Goal: Task Accomplishment & Management: Find specific page/section

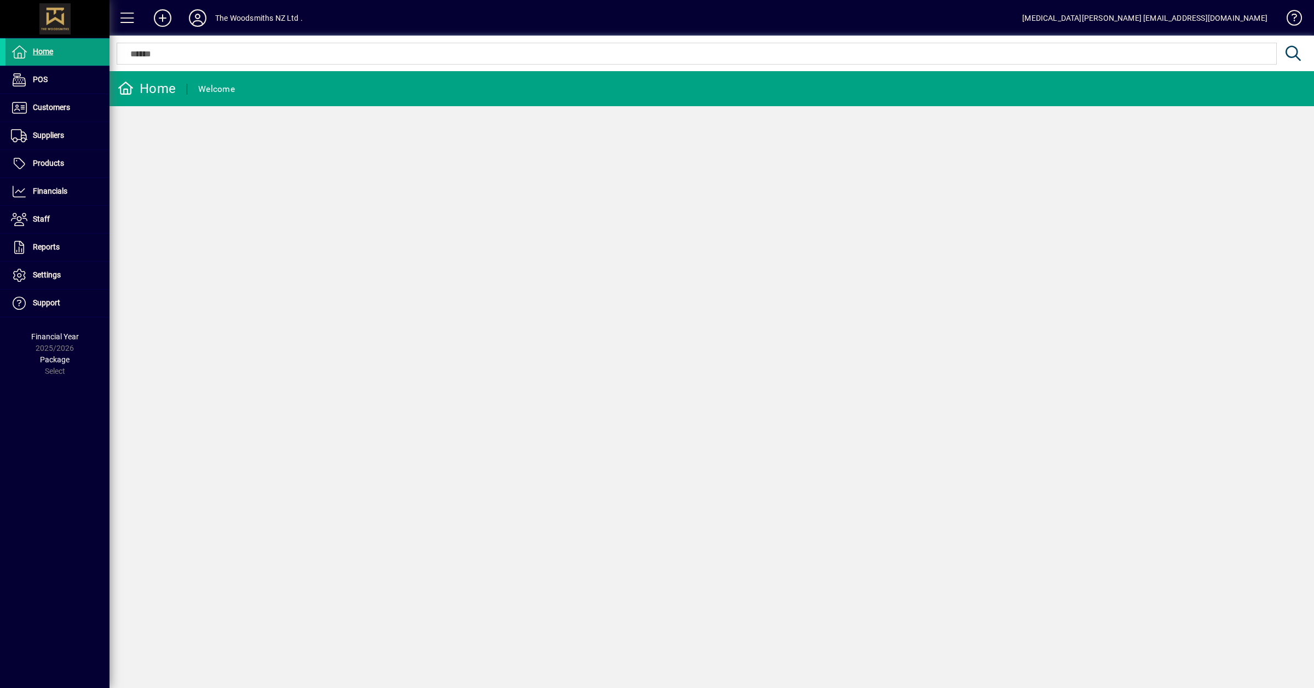
drag, startPoint x: 67, startPoint y: 100, endPoint x: 110, endPoint y: 116, distance: 46.1
click at [67, 100] on span at bounding box center [57, 108] width 104 height 26
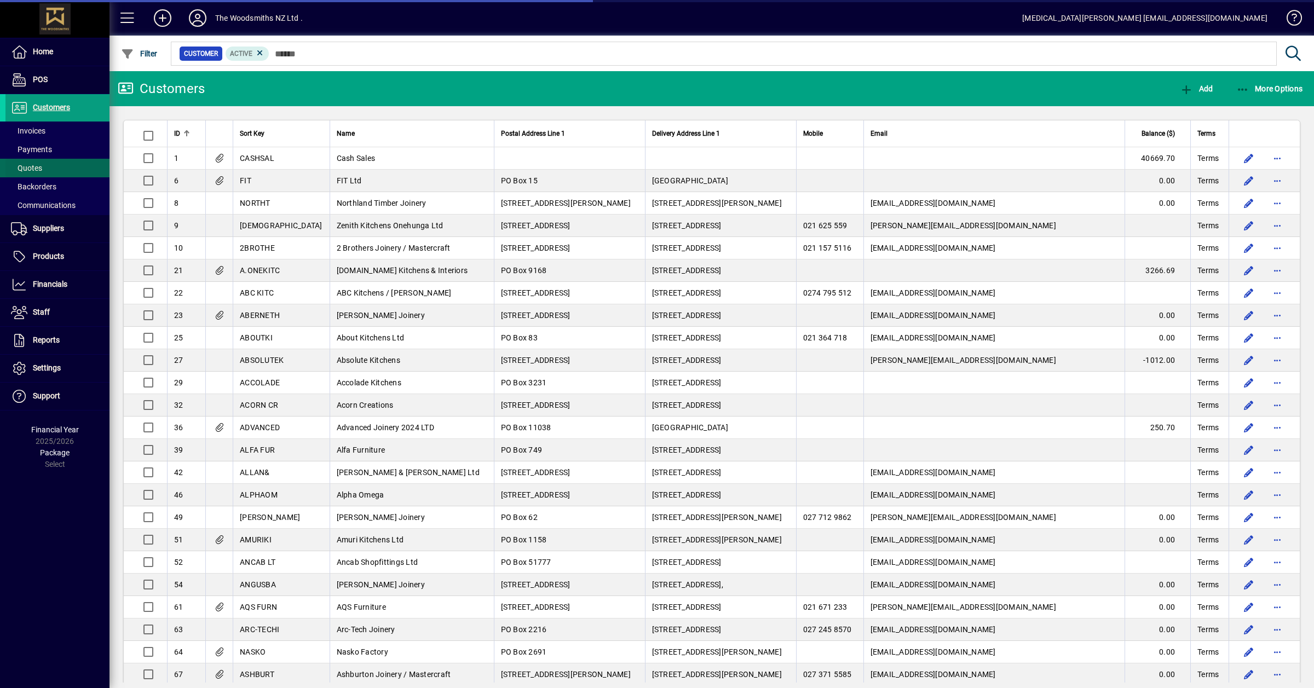
click at [44, 159] on span at bounding box center [57, 168] width 104 height 26
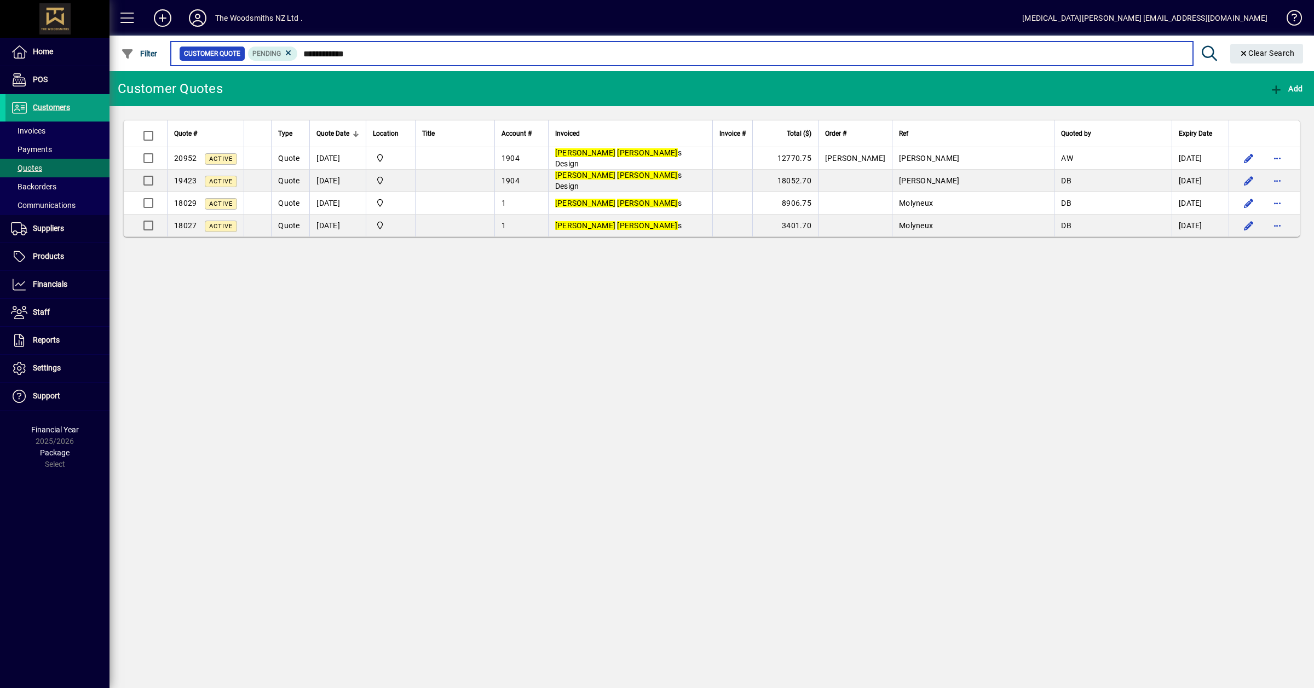
type input "**********"
